Goal: Task Accomplishment & Management: Manage account settings

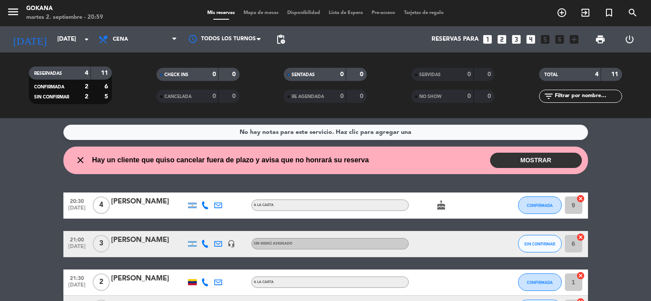
click at [502, 165] on button "MOSTRAR" at bounding box center [536, 160] width 92 height 15
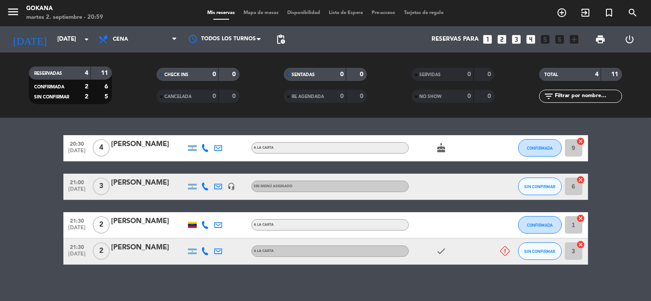
scroll to position [106, 0]
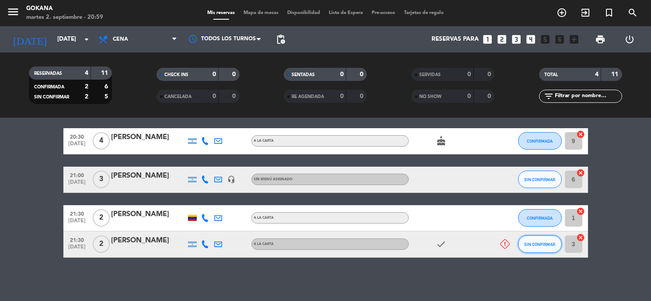
click at [527, 247] on button "SIN CONFIRMAR" at bounding box center [540, 243] width 44 height 17
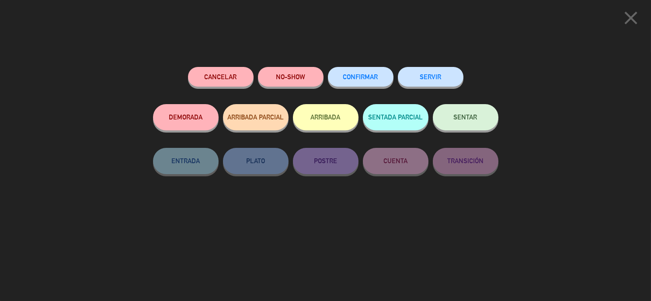
click at [232, 77] on button "Cancelar" at bounding box center [221, 77] width 66 height 20
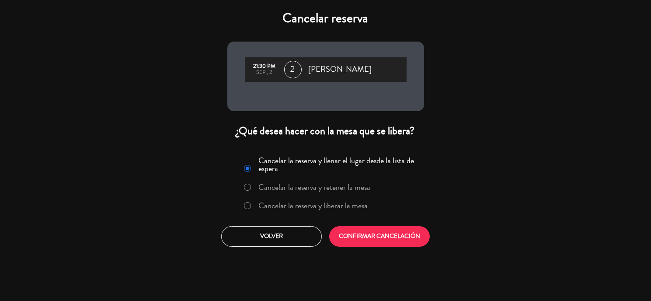
click at [247, 205] on input "Cancelar la reserva y liberar la mesa" at bounding box center [247, 205] width 6 height 6
radio input "true"
click at [363, 234] on button "CONFIRMAR CANCELACIÓN" at bounding box center [379, 236] width 101 height 21
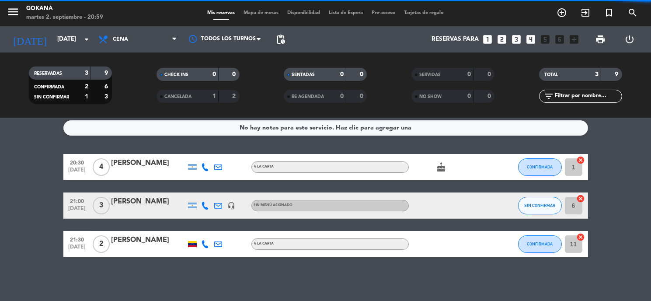
scroll to position [4, 0]
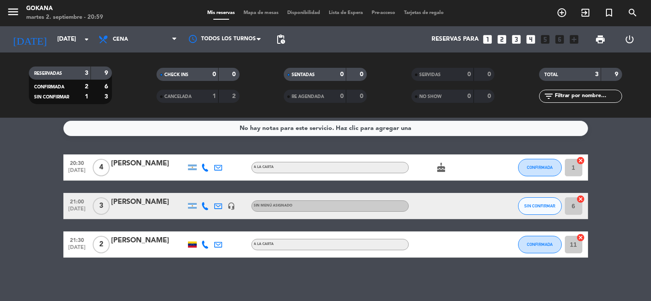
click at [141, 271] on div "No hay notas para este servicio. Haz clic para agregar una 20:30 [DATE] 4 [PERS…" at bounding box center [325, 209] width 651 height 183
click at [535, 168] on span "CONFIRMADA" at bounding box center [540, 167] width 26 height 5
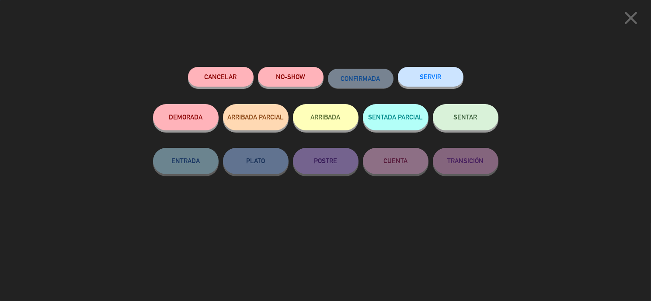
click at [471, 107] on button "SENTAR" at bounding box center [466, 117] width 66 height 26
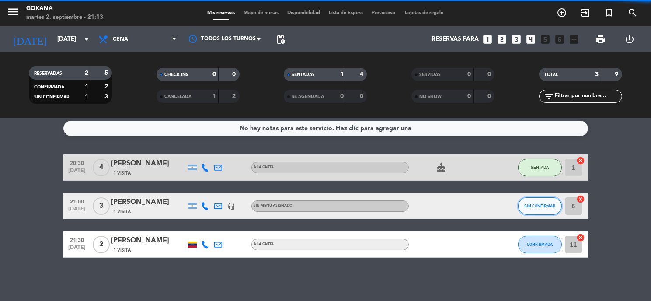
click at [544, 206] on span "SIN CONFIRMAR" at bounding box center [539, 205] width 31 height 5
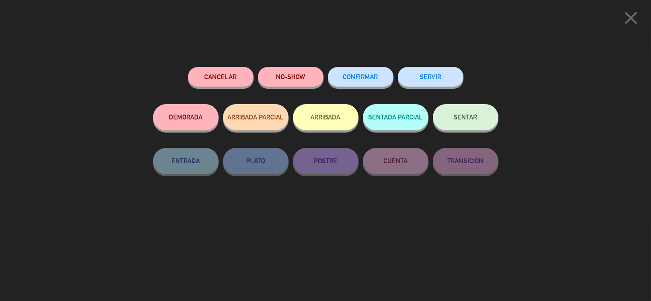
click at [488, 124] on button "SENTAR" at bounding box center [466, 117] width 66 height 26
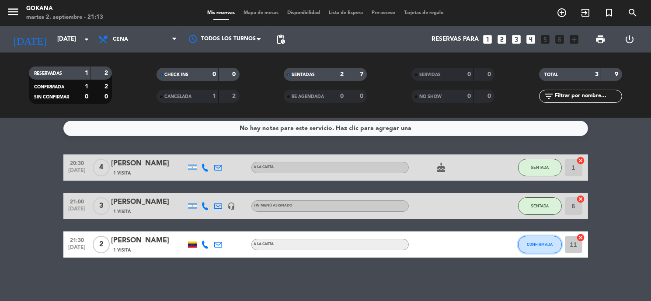
click at [541, 247] on button "CONFIRMADA" at bounding box center [540, 244] width 44 height 17
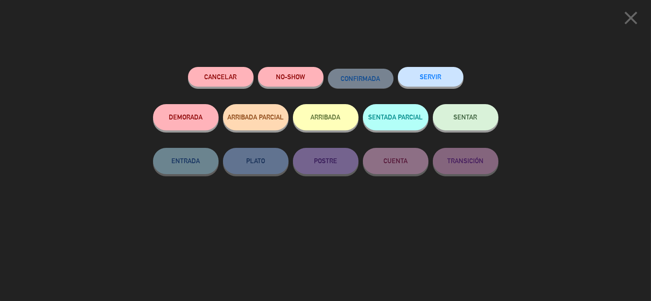
click at [227, 82] on button "Cancelar" at bounding box center [221, 77] width 66 height 20
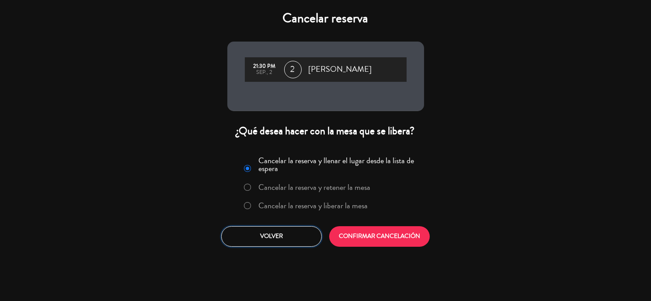
click at [301, 241] on button "Volver" at bounding box center [271, 236] width 101 height 21
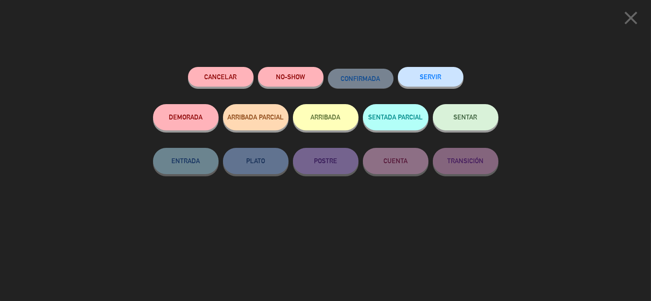
click at [630, 19] on icon "close" at bounding box center [631, 18] width 22 height 22
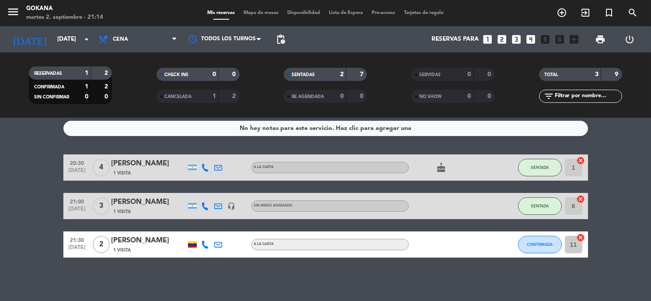
click at [153, 239] on div "[PERSON_NAME]" at bounding box center [149, 240] width 74 height 11
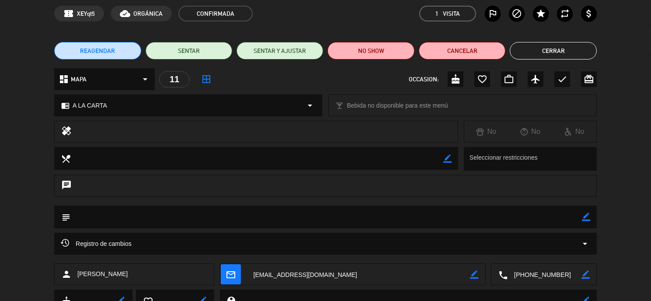
scroll to position [73, 0]
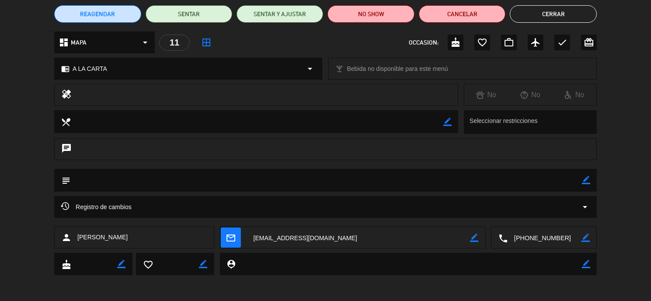
drag, startPoint x: 562, startPoint y: 241, endPoint x: 513, endPoint y: 237, distance: 48.6
click at [513, 237] on textarea at bounding box center [545, 238] width 74 height 22
click at [541, 213] on span "Click para copiar" at bounding box center [533, 216] width 46 height 9
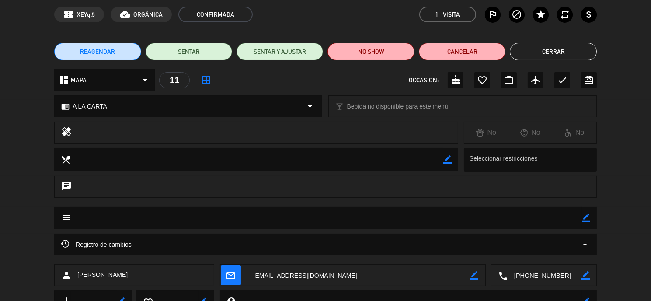
scroll to position [0, 0]
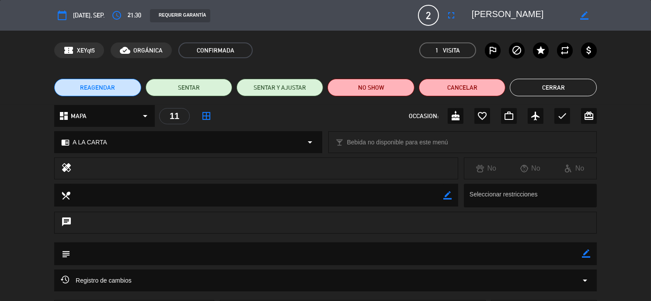
click at [87, 16] on span "[DATE], sep." at bounding box center [88, 15] width 31 height 10
click at [57, 17] on icon "calendar_today" at bounding box center [62, 15] width 10 height 10
